Goal: Find specific page/section: Find specific page/section

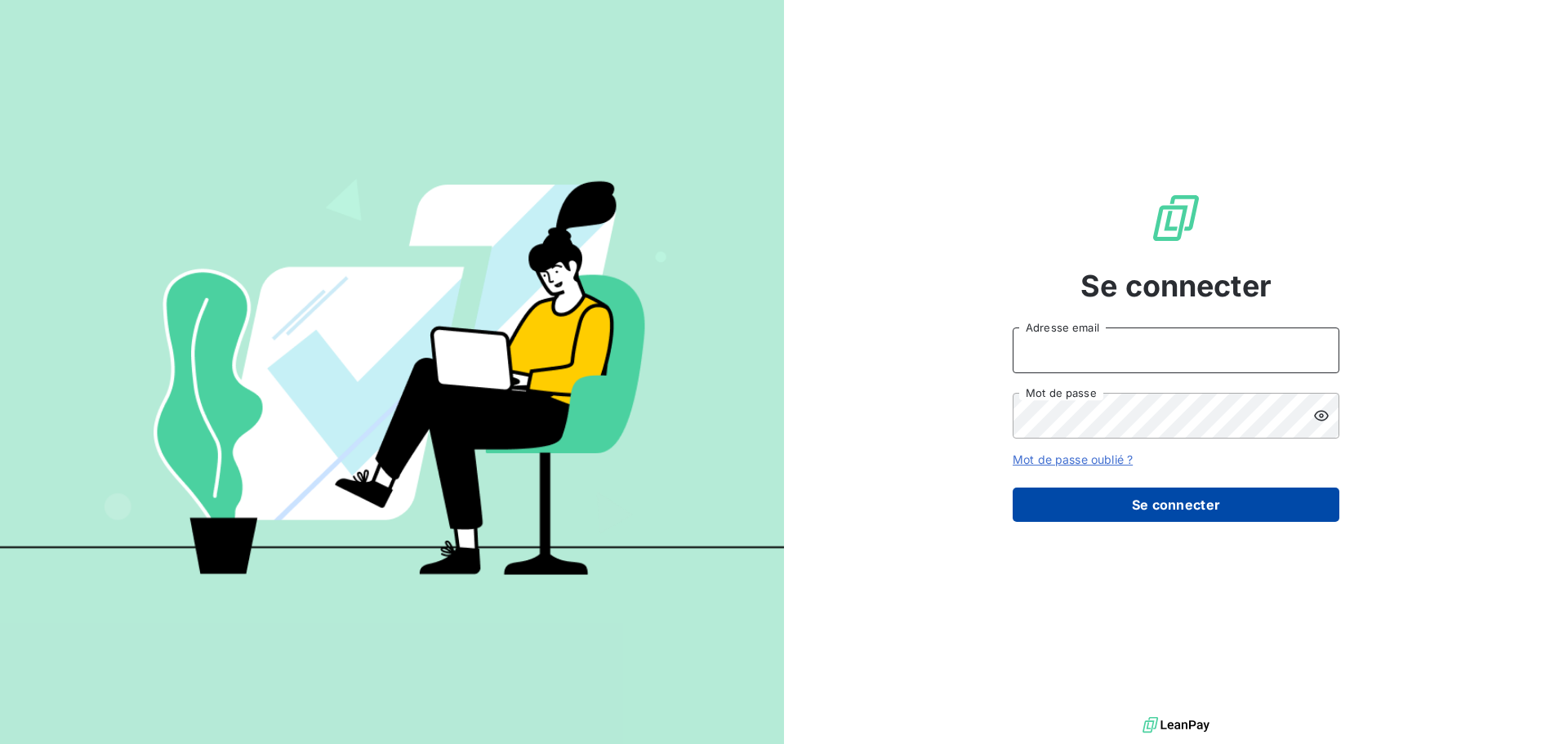
type input "[EMAIL_ADDRESS][DOMAIN_NAME]"
click at [1188, 509] on button "Se connecter" at bounding box center [1176, 505] width 327 height 34
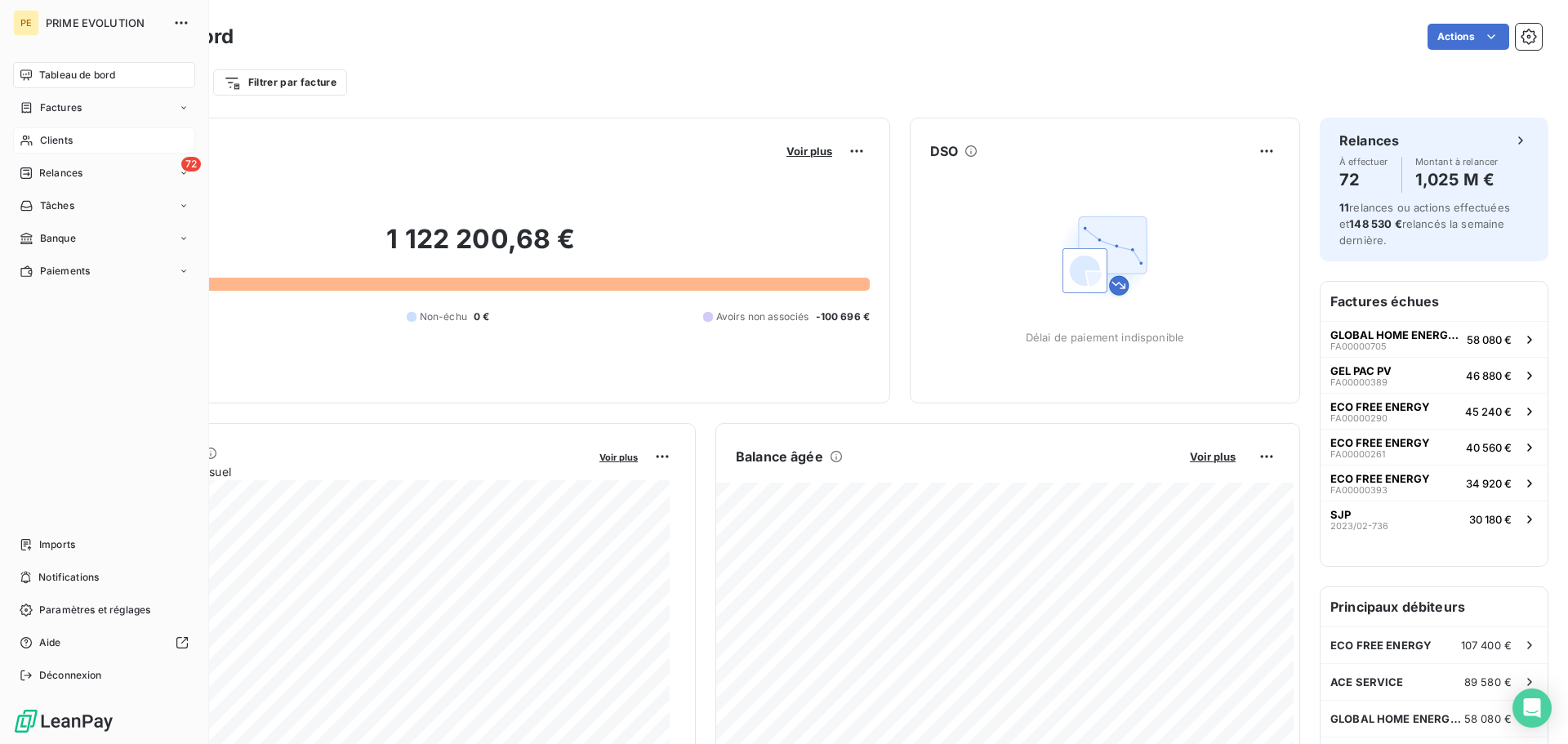
click at [53, 139] on span "Clients" at bounding box center [56, 140] width 33 height 15
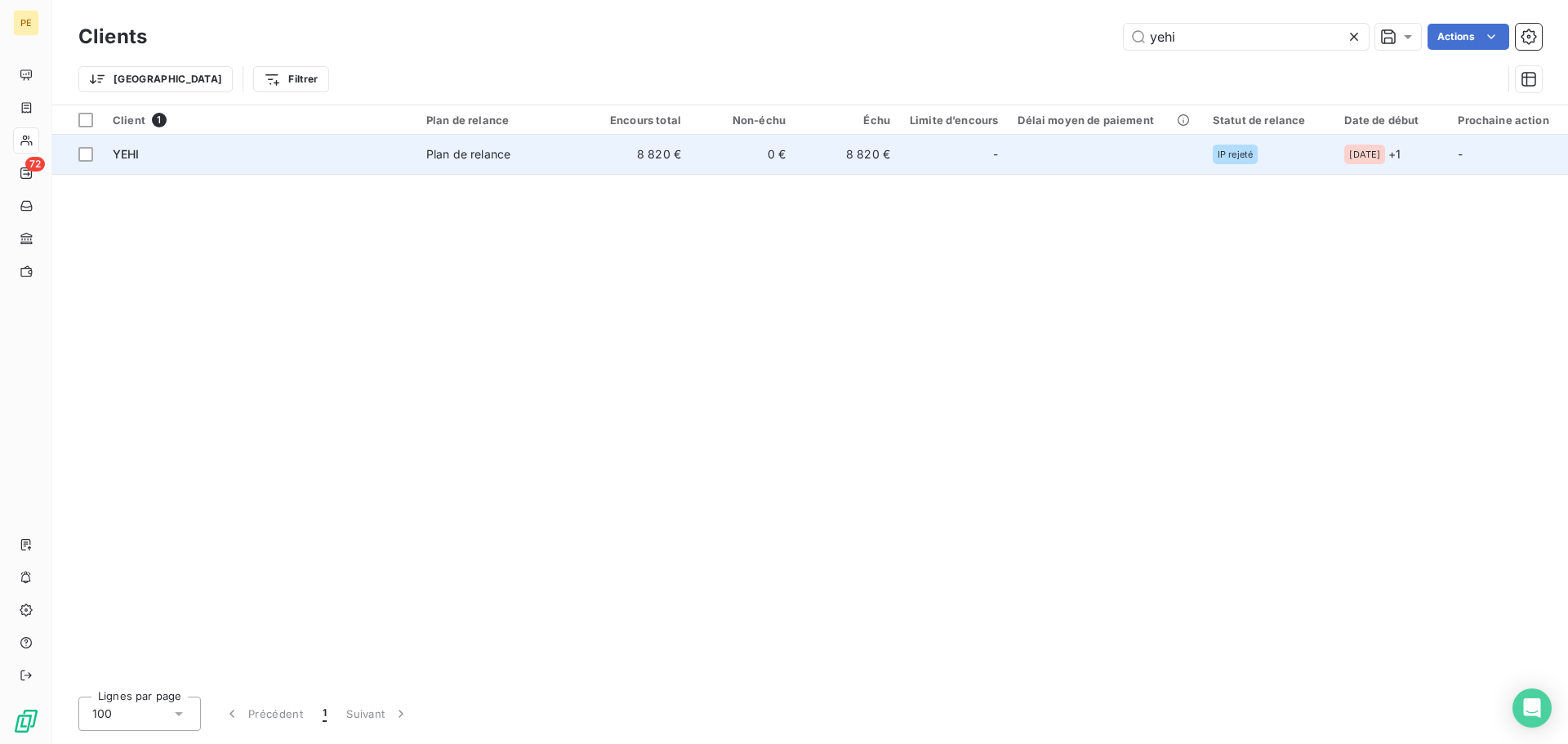
type input "yehi"
click at [991, 159] on div "-" at bounding box center [954, 155] width 88 height 27
